Goal: Transaction & Acquisition: Purchase product/service

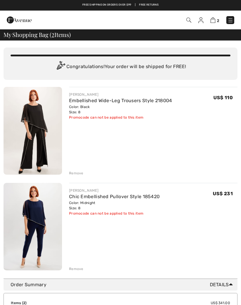
click at [51, 155] on img at bounding box center [33, 131] width 58 height 88
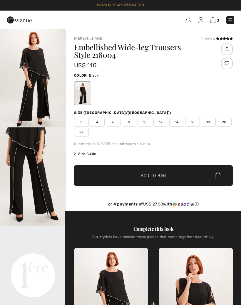
checkbox input "true"
click at [231, 21] on img at bounding box center [230, 20] width 6 height 6
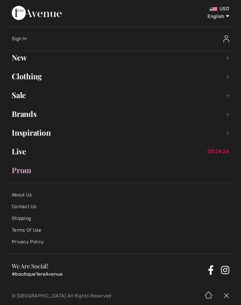
click at [22, 62] on link "New Toggle submenu" at bounding box center [120, 57] width 229 height 13
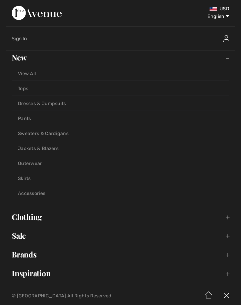
click at [25, 85] on link "Tops" at bounding box center [120, 88] width 217 height 13
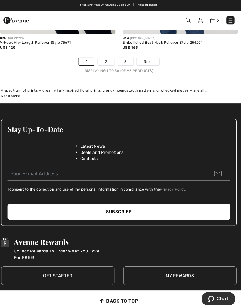
scroll to position [3703, 0]
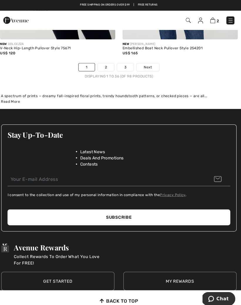
click at [145, 63] on span "Next" at bounding box center [149, 65] width 8 height 5
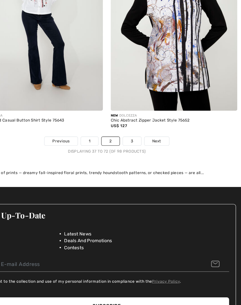
scroll to position [3539, 0]
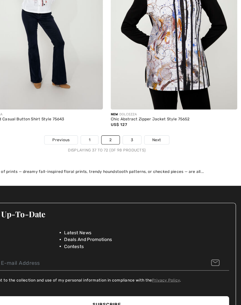
click at [161, 130] on span "Next" at bounding box center [165, 132] width 8 height 5
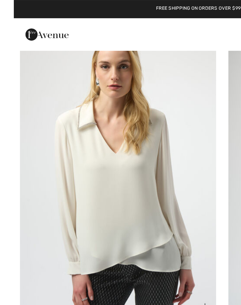
scroll to position [1028, 0]
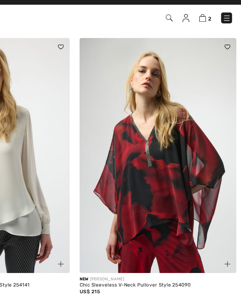
click at [141, 154] on img at bounding box center [180, 120] width 113 height 170
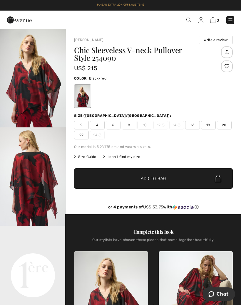
click at [39, 196] on img "2 / 5" at bounding box center [33, 176] width 66 height 99
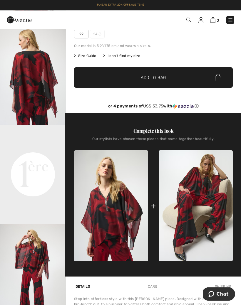
scroll to position [101, 0]
click at [168, 80] on span "✔ Added to Bag Add to Bag" at bounding box center [153, 77] width 159 height 21
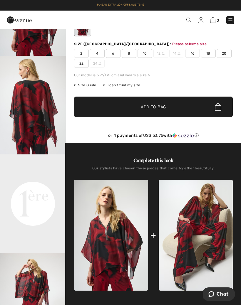
scroll to position [71, 0]
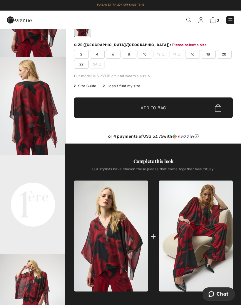
click at [131, 59] on div "2 4 6 8 10 12 14 16 18 20 22 24" at bounding box center [153, 59] width 159 height 19
click at [129, 52] on span "8" at bounding box center [129, 54] width 15 height 9
click at [157, 110] on span "Add to Bag" at bounding box center [153, 108] width 25 height 6
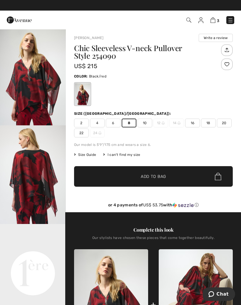
scroll to position [0, 0]
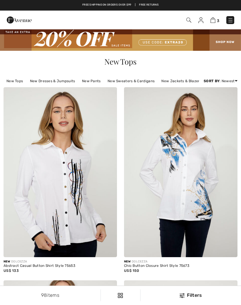
checkbox input "true"
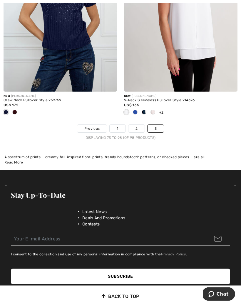
scroll to position [2626, 0]
click at [157, 127] on link "3" at bounding box center [155, 129] width 16 height 8
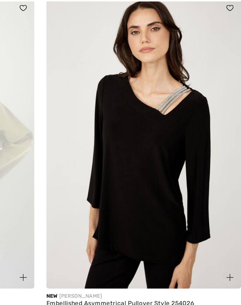
scroll to position [1851, 0]
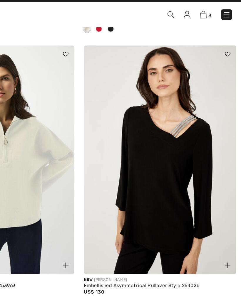
click at [127, 136] on img at bounding box center [180, 128] width 113 height 170
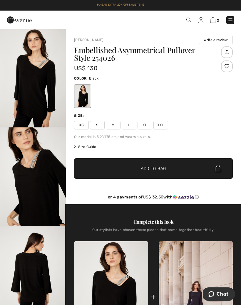
click at [51, 193] on img "2 / 4" at bounding box center [33, 176] width 66 height 99
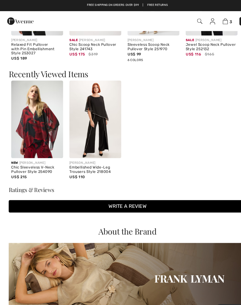
scroll to position [670, 0]
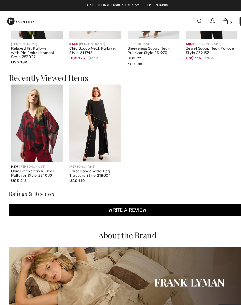
click at [41, 128] on img at bounding box center [35, 117] width 49 height 74
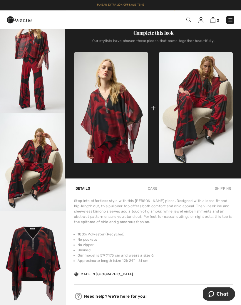
scroll to position [199, 0]
click at [46, 266] on img "5 / 5" at bounding box center [33, 260] width 66 height 99
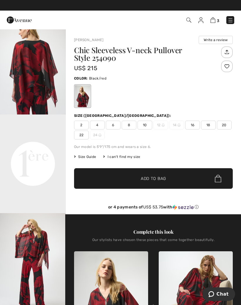
click at [48, 147] on video "Your browser does not support the video tag." at bounding box center [33, 130] width 66 height 33
click at [211, 21] on img at bounding box center [212, 20] width 5 height 6
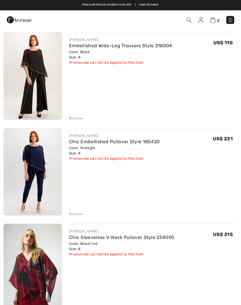
scroll to position [35, 0]
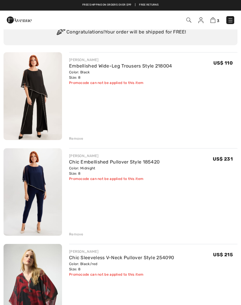
click at [76, 139] on div "Remove" at bounding box center [76, 138] width 14 height 5
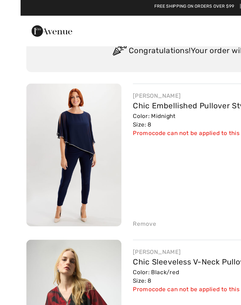
scroll to position [4, 0]
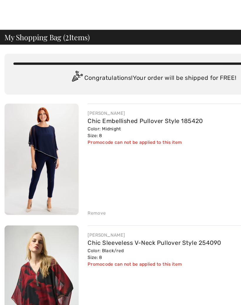
click at [113, 98] on link "Chic Embellished Pullover Style 185420" at bounding box center [114, 96] width 90 height 6
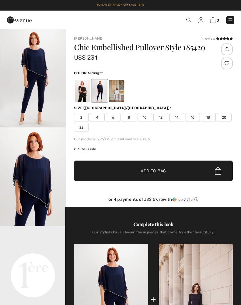
checkbox input "true"
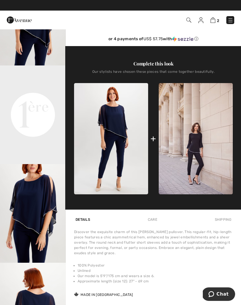
scroll to position [160, 0]
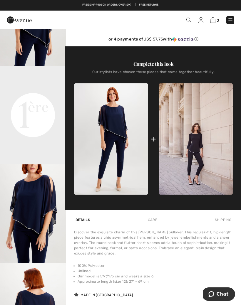
click at [125, 172] on img at bounding box center [111, 138] width 74 height 111
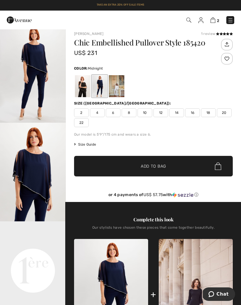
scroll to position [0, 0]
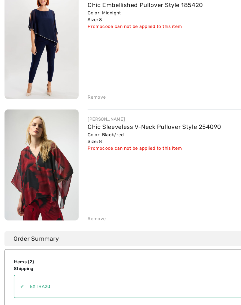
scroll to position [53, 0]
